Goal: Check status: Check status

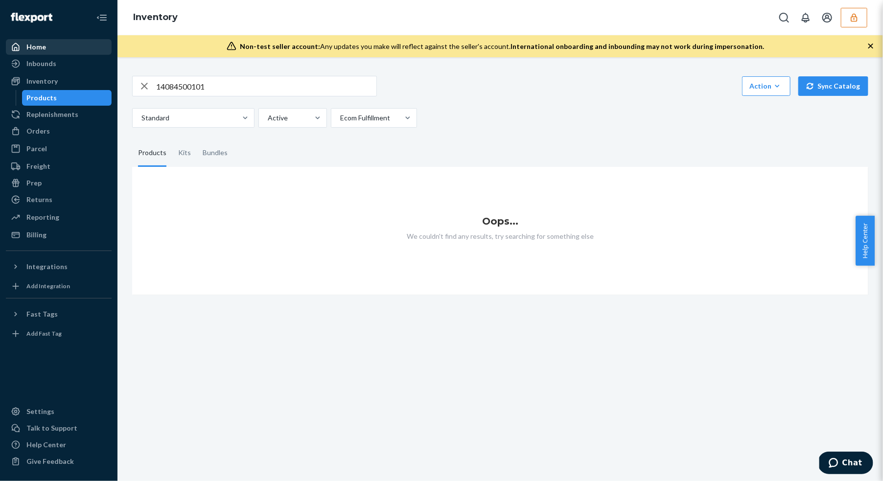
click at [41, 44] on div "Home" at bounding box center [36, 47] width 20 height 10
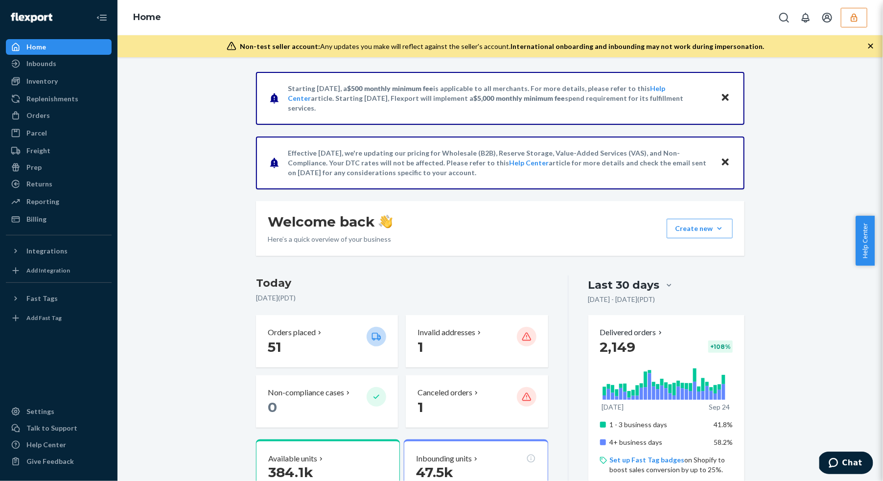
click at [862, 19] on button "button" at bounding box center [854, 18] width 26 height 20
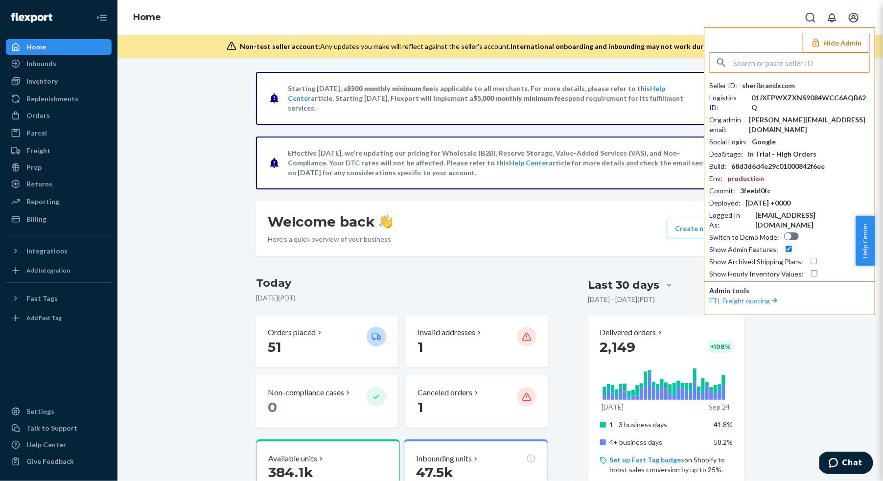
click at [790, 66] on input "text" at bounding box center [801, 63] width 136 height 20
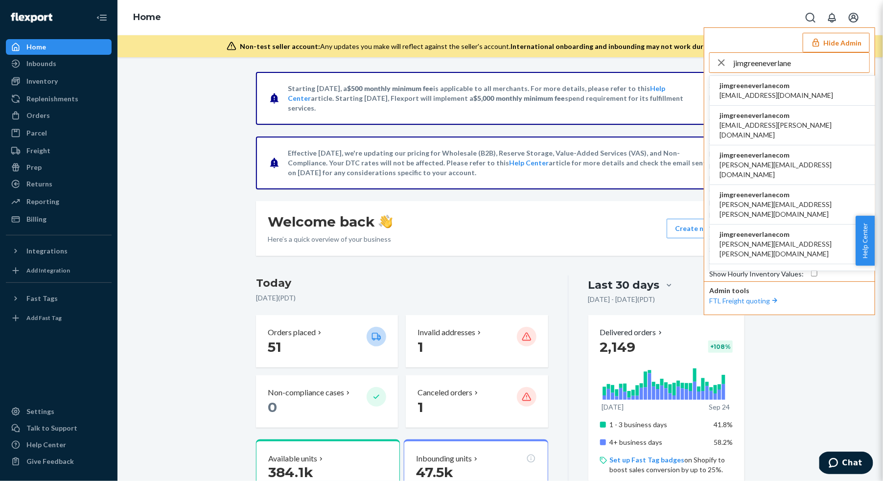
scroll to position [226, 0]
type input "jimgreeneverlane"
click at [749, 202] on span "[DOMAIN_NAME][EMAIL_ADDRESS][DOMAIN_NAME]" at bounding box center [793, 212] width 146 height 20
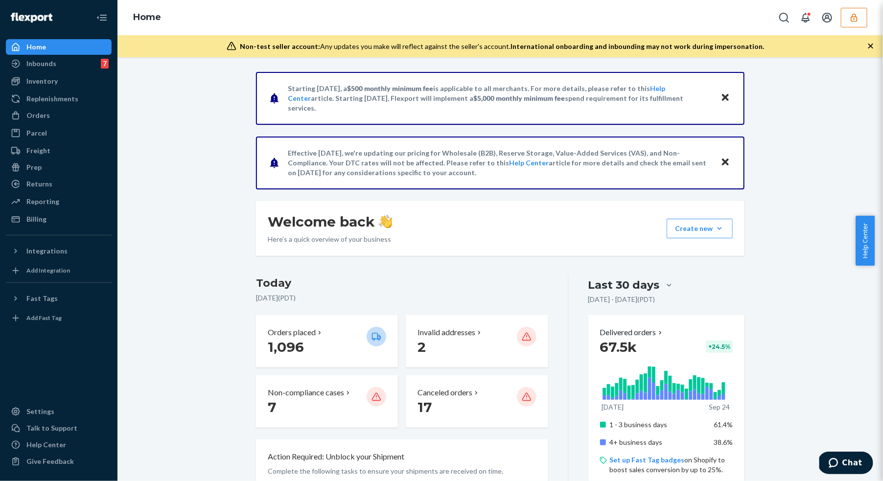
click at [856, 17] on icon "button" at bounding box center [854, 18] width 10 height 10
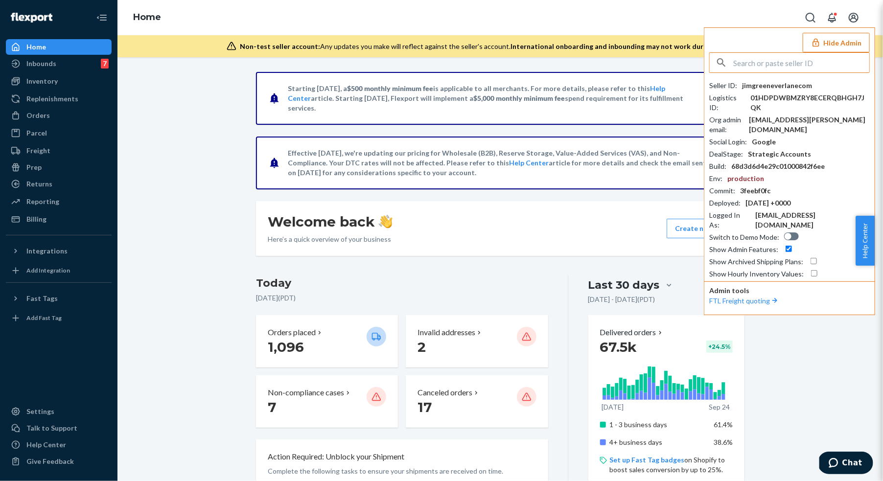
click at [790, 233] on div at bounding box center [791, 237] width 15 height 8
checkbox input "true"
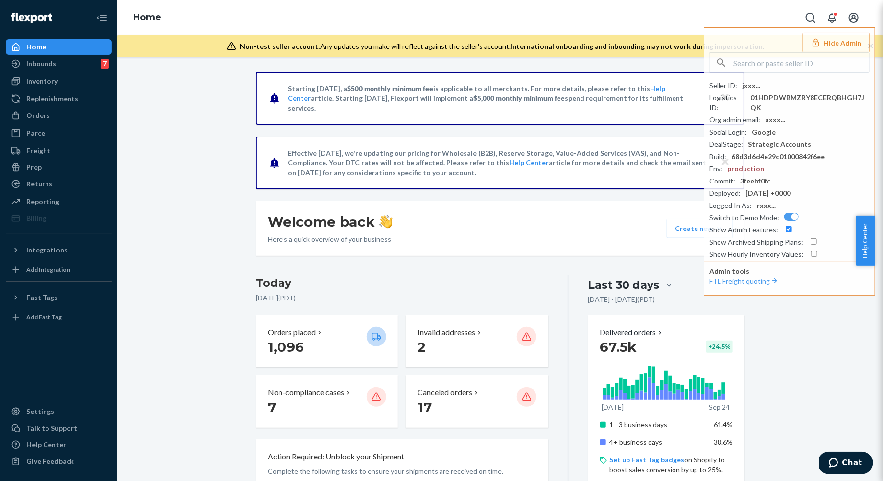
click at [49, 83] on div "Inventory" at bounding box center [41, 81] width 31 height 10
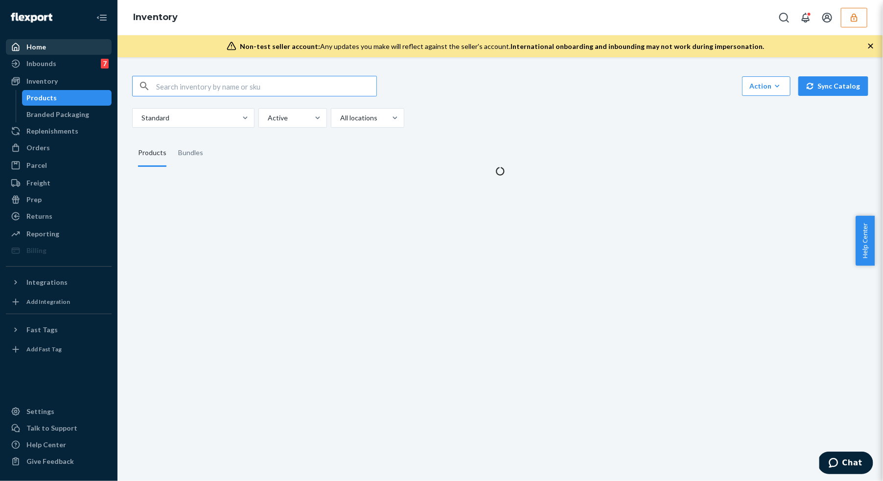
click at [49, 46] on div "Home" at bounding box center [59, 47] width 104 height 14
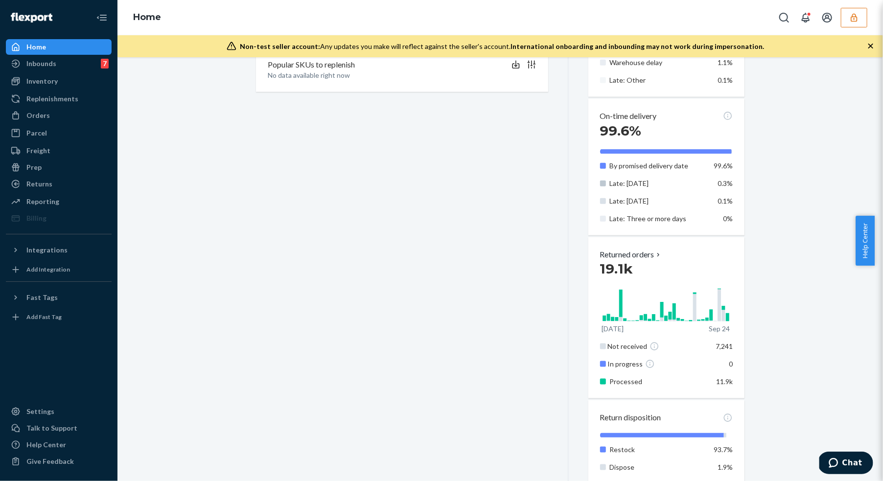
scroll to position [567, 0]
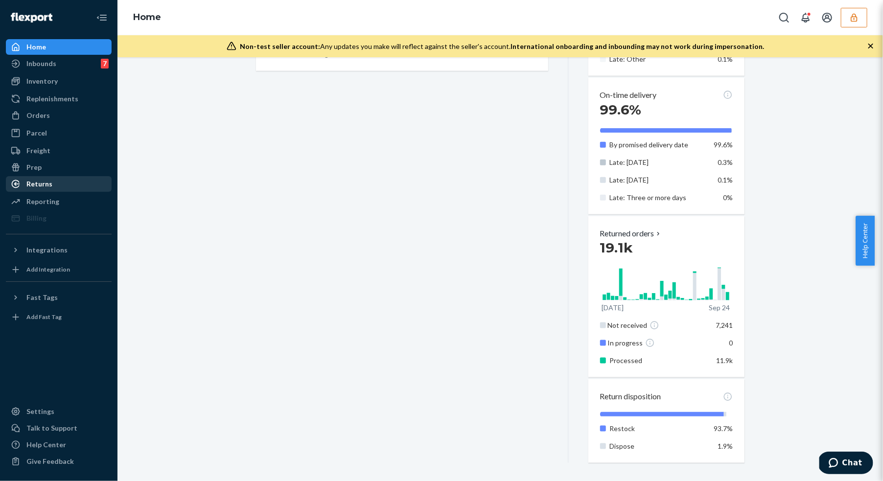
click at [48, 184] on div "Returns" at bounding box center [39, 184] width 26 height 10
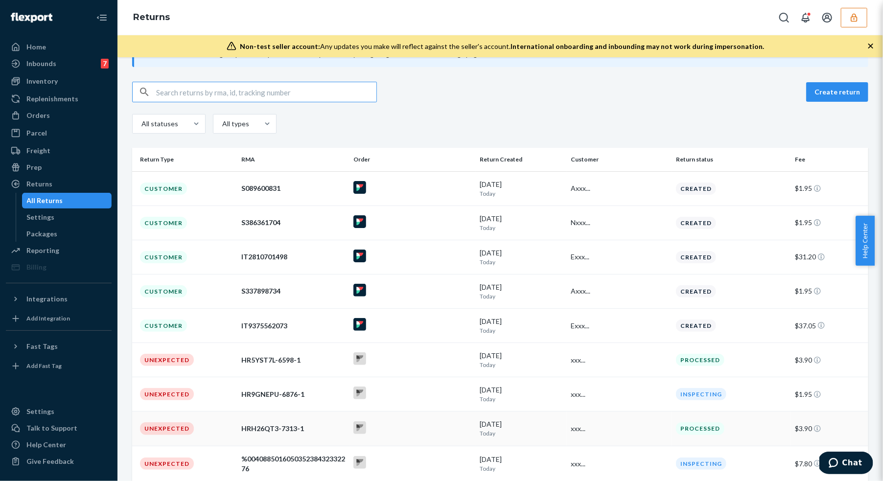
scroll to position [219, 0]
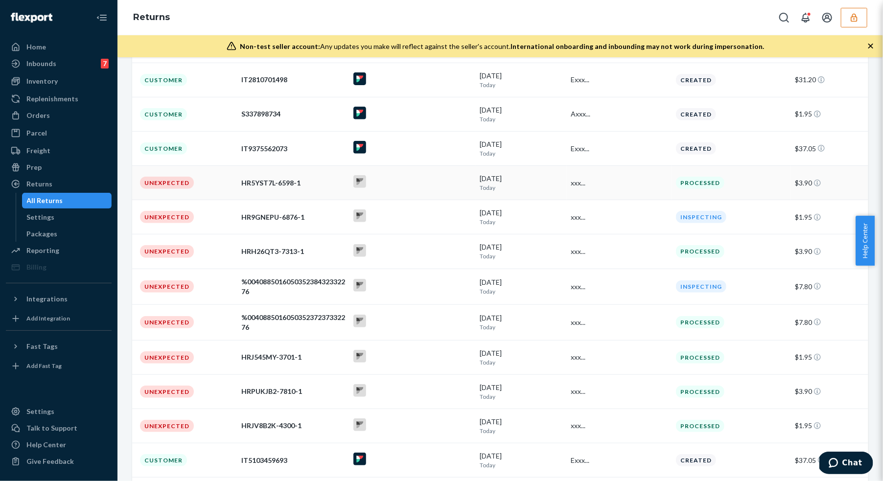
click at [307, 183] on div "HR5YST7L-6598-1" at bounding box center [293, 183] width 104 height 10
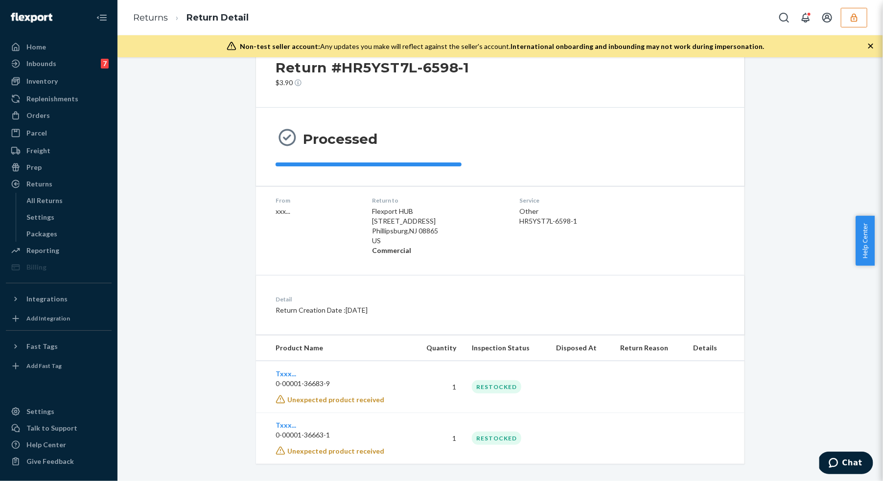
scroll to position [40, 0]
